Goal: Find contact information: Find contact information

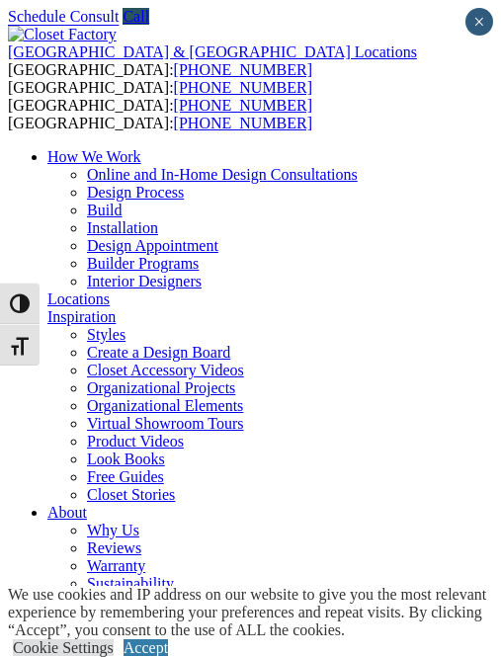
scroll to position [3, 0]
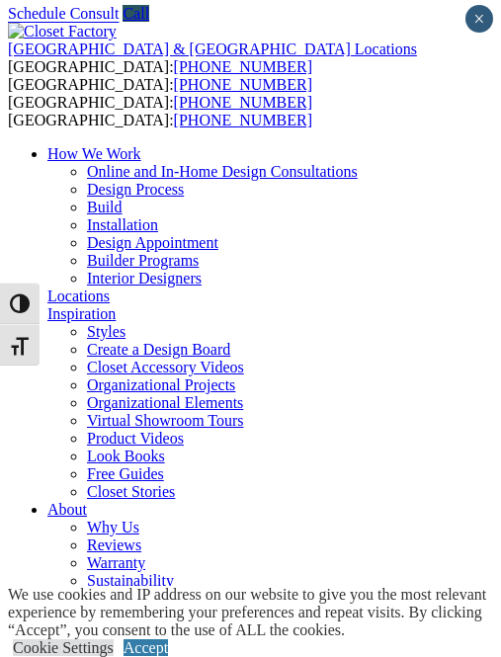
click at [115, 586] on div "We use cookies and IP address on our website to give you the most relevant expe…" at bounding box center [254, 612] width 493 height 53
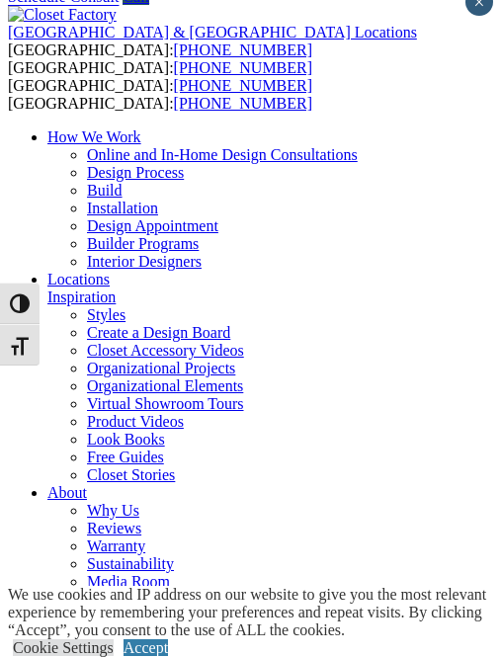
scroll to position [37, 0]
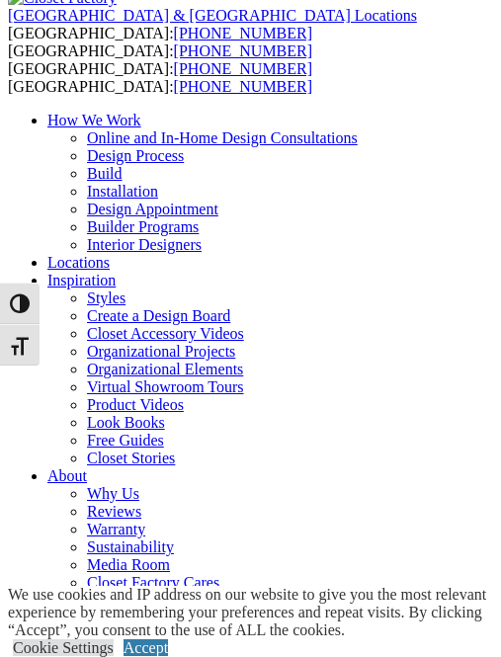
click at [126, 586] on div "We use cookies and IP address on our website to give you the most relevant expe…" at bounding box center [254, 621] width 493 height 71
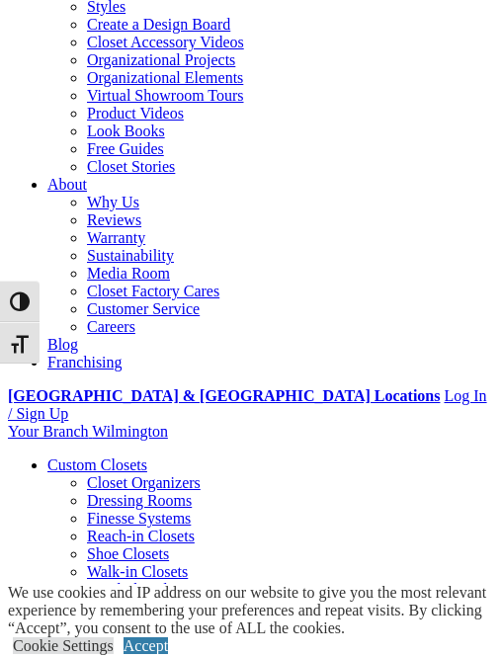
scroll to position [330, 0]
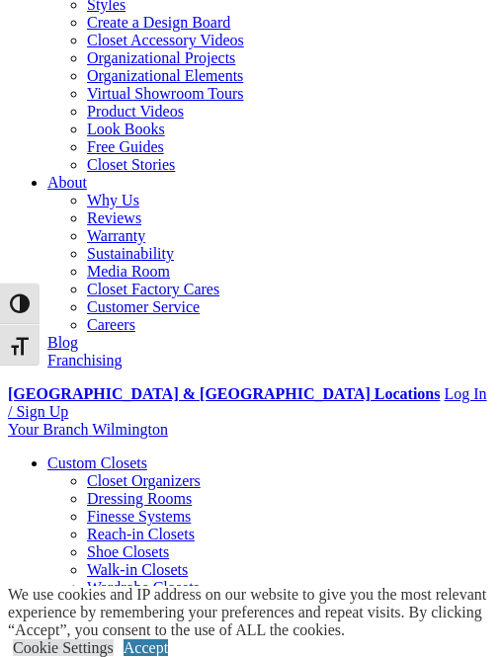
click at [0, 303] on span "Toggle High Contrast" at bounding box center [-1, 303] width 1 height 1
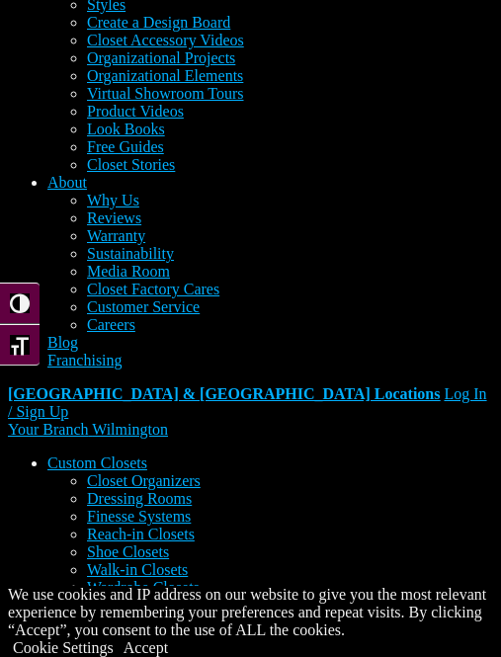
click at [0, 303] on span "Toggle High Contrast" at bounding box center [-1, 303] width 1 height 1
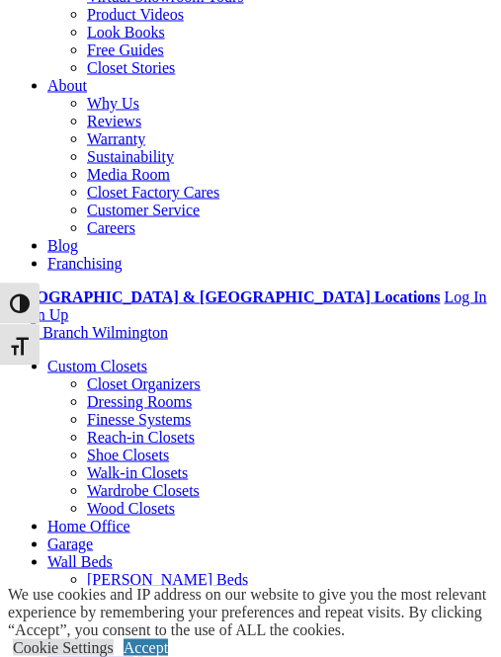
scroll to position [442, 0]
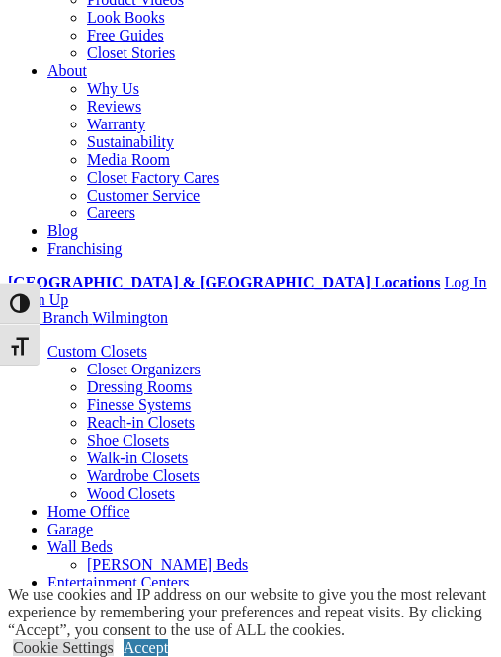
click at [168, 656] on link "Accept" at bounding box center [146, 648] width 44 height 17
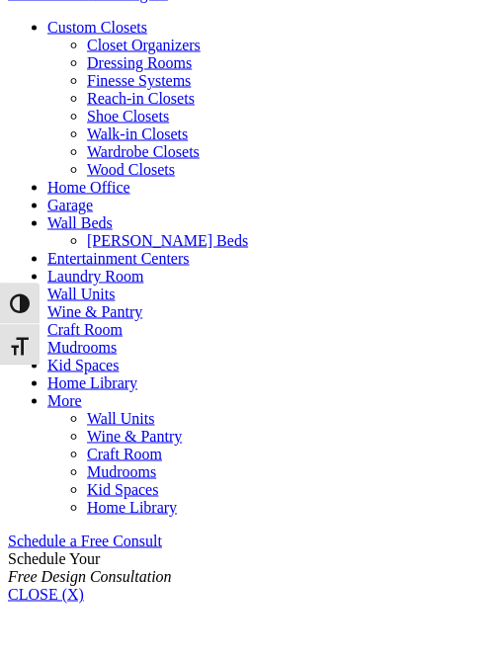
scroll to position [767, 0]
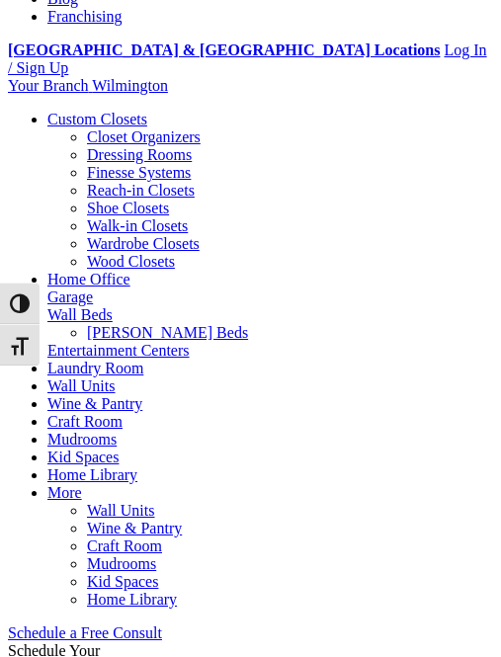
scroll to position [673, 0]
